Goal: Task Accomplishment & Management: Use online tool/utility

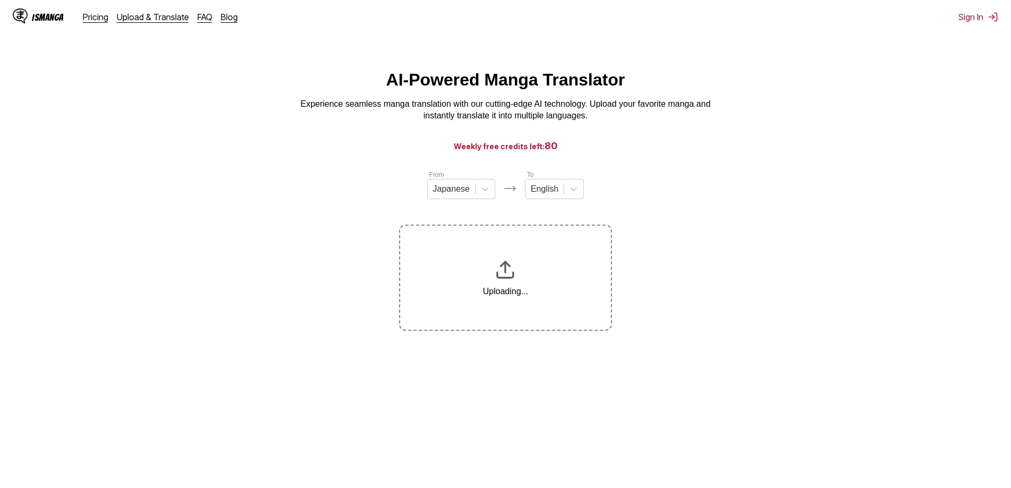
click at [983, 11] on div "IsManga Pricing Upload & Translate FAQ Blog Sign In Pricing Upload & Translate …" at bounding box center [505, 17] width 1011 height 34
click at [979, 16] on button "Sign In" at bounding box center [978, 17] width 40 height 11
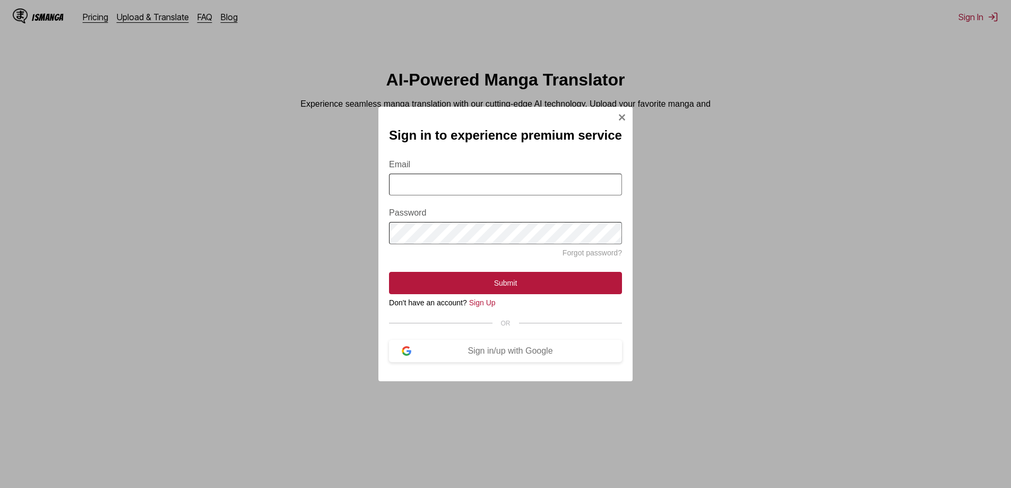
click at [492, 187] on input "Email" at bounding box center [505, 185] width 233 height 22
drag, startPoint x: 493, startPoint y: 176, endPoint x: 498, endPoint y: 195, distance: 19.7
click at [493, 176] on input "Email" at bounding box center [505, 185] width 233 height 22
click at [481, 187] on input "Email" at bounding box center [505, 185] width 233 height 22
click at [480, 187] on input "Email" at bounding box center [505, 185] width 233 height 22
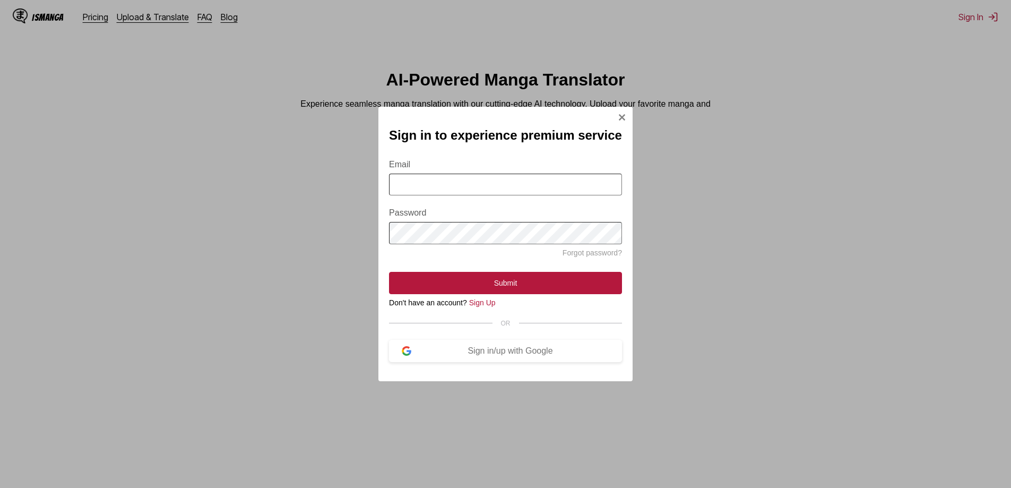
click at [463, 187] on input "Email" at bounding box center [505, 185] width 233 height 22
click button "Submit" at bounding box center [505, 283] width 233 height 22
click at [618, 113] on img "Sign In Modal" at bounding box center [622, 117] width 8 height 8
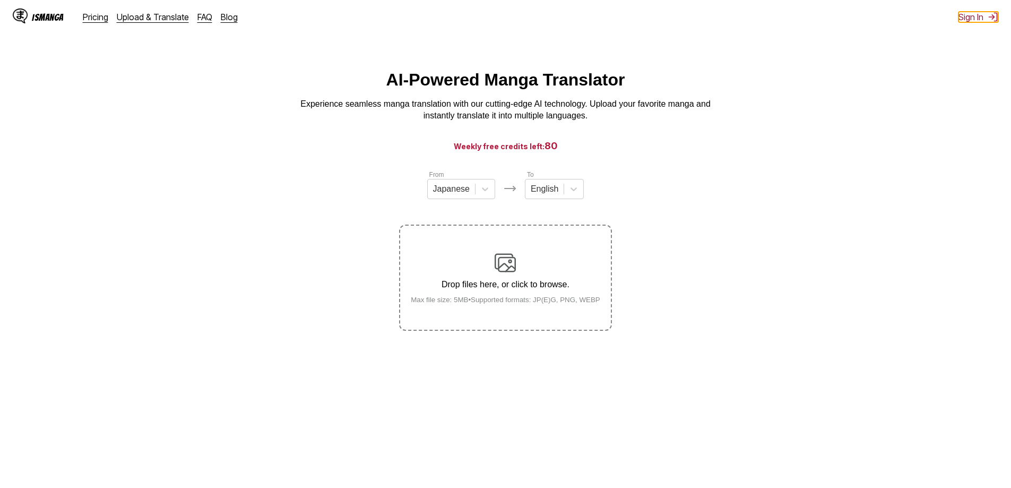
click at [976, 19] on button "Sign In" at bounding box center [978, 17] width 40 height 11
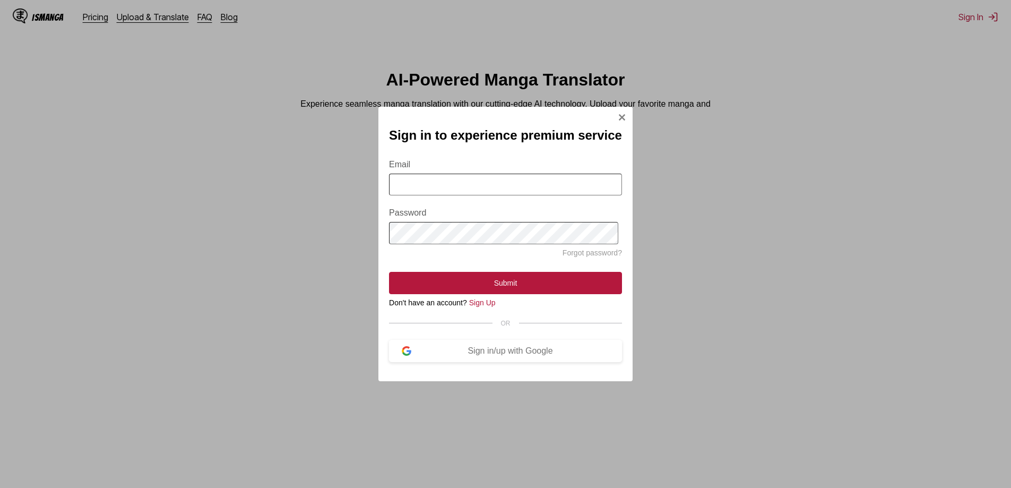
click at [450, 183] on input "Email" at bounding box center [505, 185] width 233 height 22
type input "**********"
click at [470, 222] on form "**********" at bounding box center [505, 220] width 233 height 147
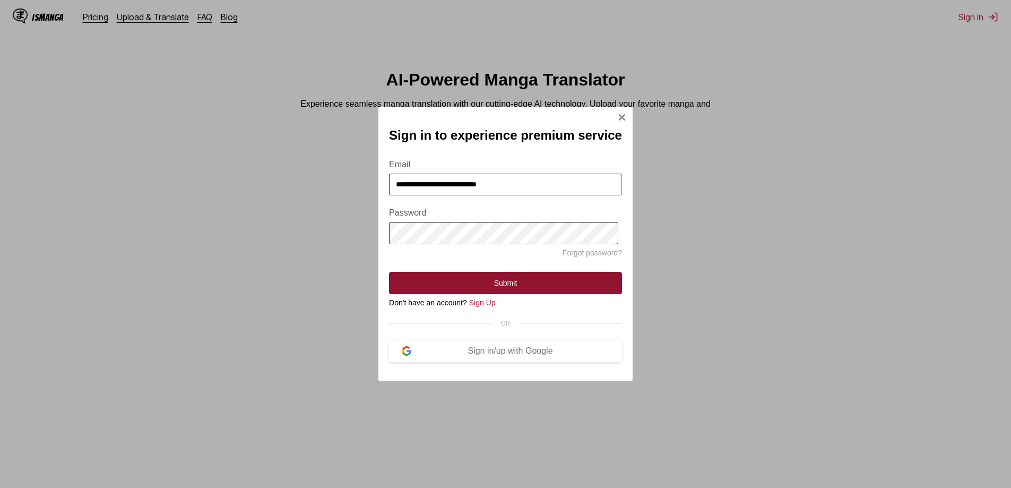
click at [476, 290] on button "Submit" at bounding box center [505, 283] width 233 height 22
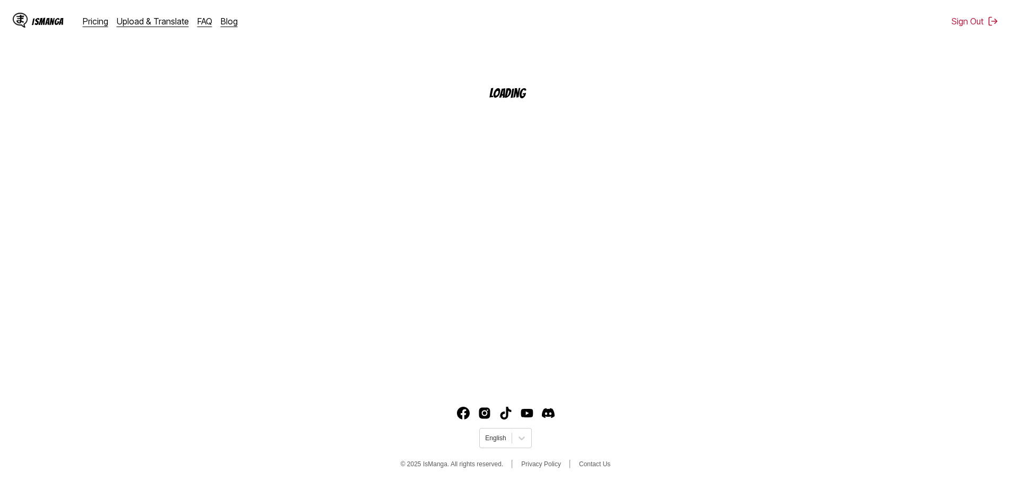
scroll to position [120, 0]
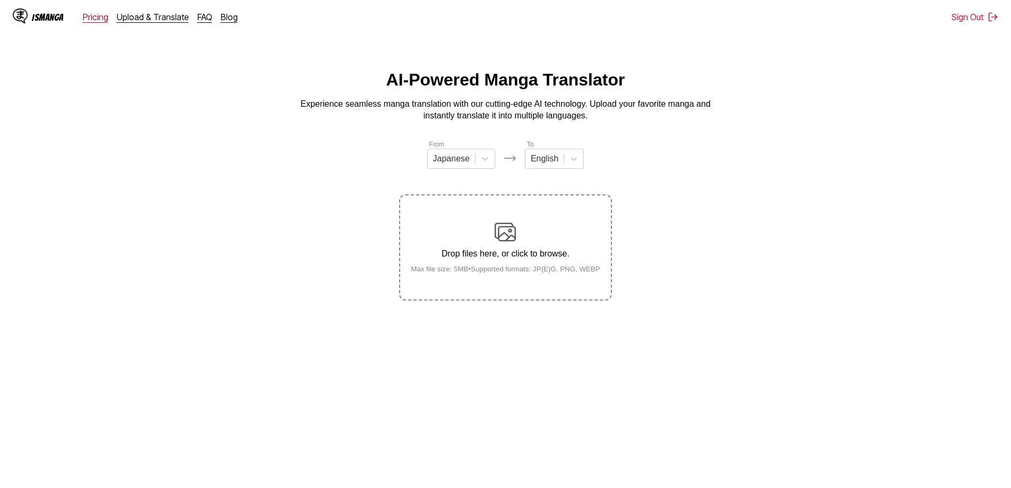
click at [90, 18] on link "Pricing" at bounding box center [95, 17] width 25 height 11
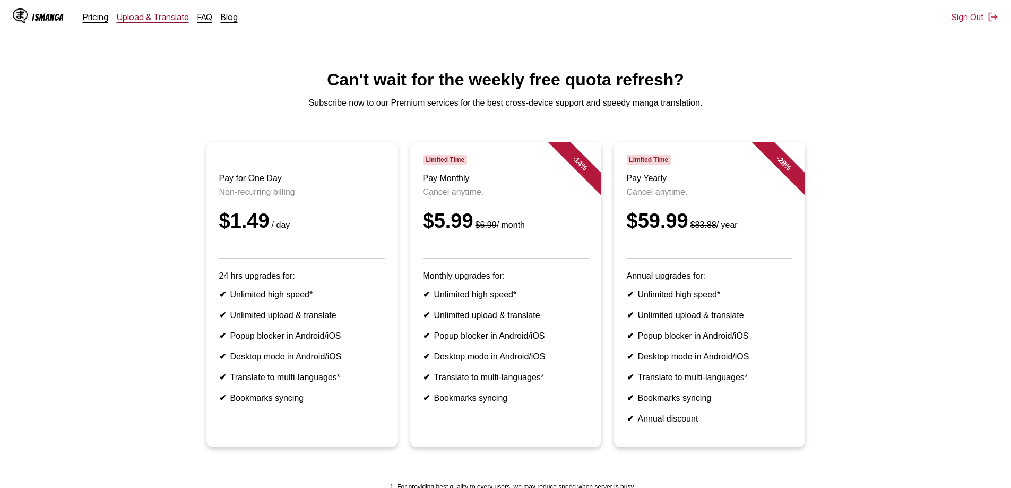
click at [134, 14] on link "Upload & Translate" at bounding box center [153, 17] width 72 height 11
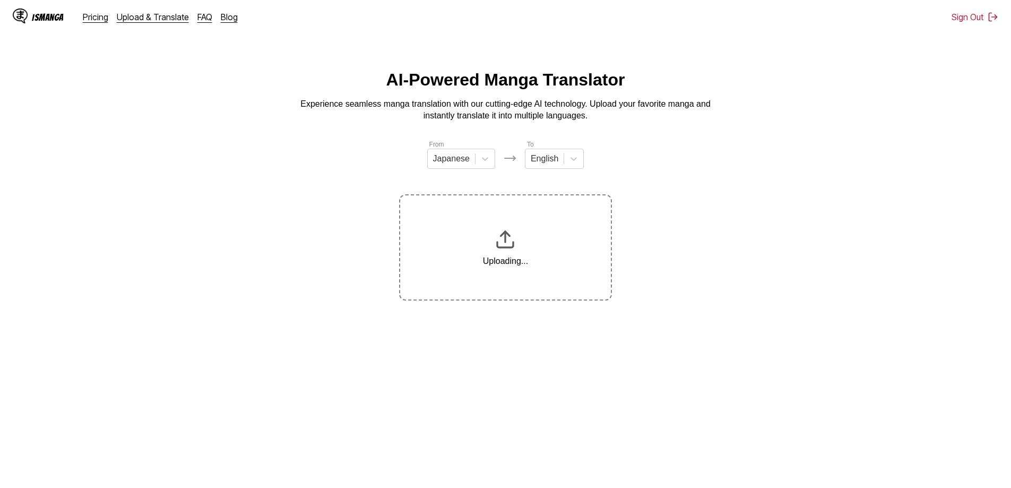
click at [619, 182] on section "From Japanese To English Uploading..." at bounding box center [505, 219] width 994 height 161
